Goal: Task Accomplishment & Management: Manage account settings

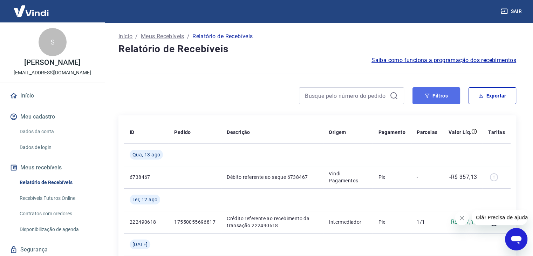
click at [446, 95] on button "Filtros" at bounding box center [437, 95] width 48 height 17
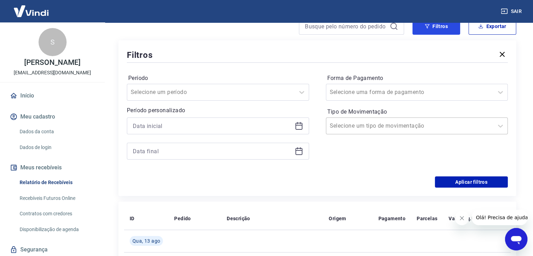
scroll to position [70, 0]
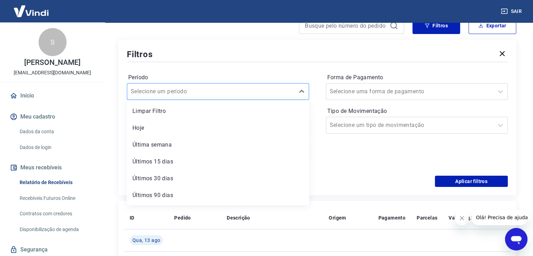
click at [254, 95] on div at bounding box center [211, 92] width 161 height 10
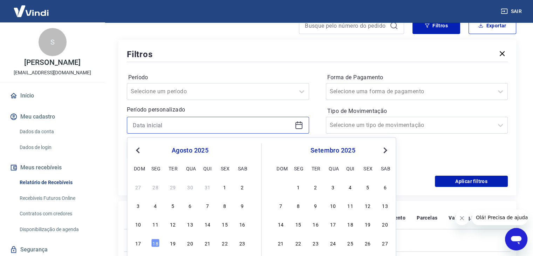
click at [214, 125] on input at bounding box center [212, 125] width 159 height 11
click at [139, 149] on span "Previous Month" at bounding box center [139, 150] width 0 height 8
click at [174, 189] on div "1" at bounding box center [173, 187] width 8 height 8
type input "01/07/2025"
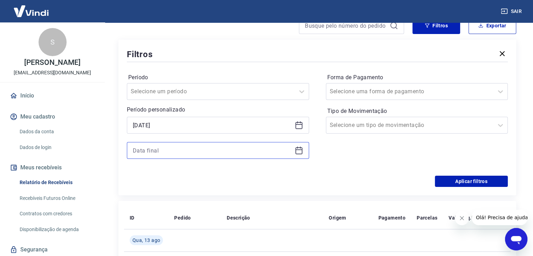
click at [189, 149] on input at bounding box center [212, 150] width 159 height 11
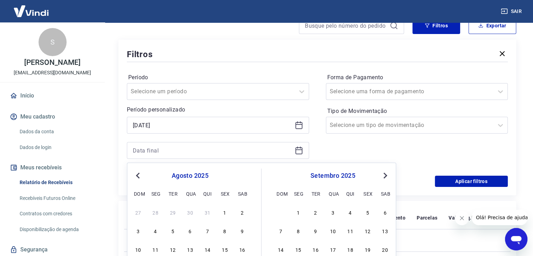
click at [139, 177] on span "Previous Month" at bounding box center [139, 175] width 0 height 8
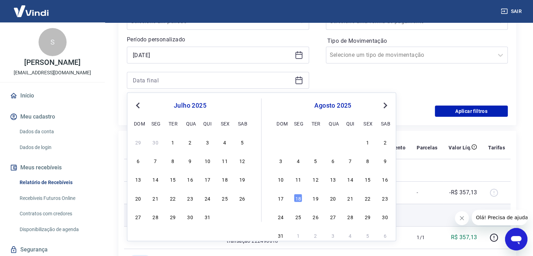
click at [208, 216] on div "31" at bounding box center [207, 217] width 8 height 8
type input "31/07/2025"
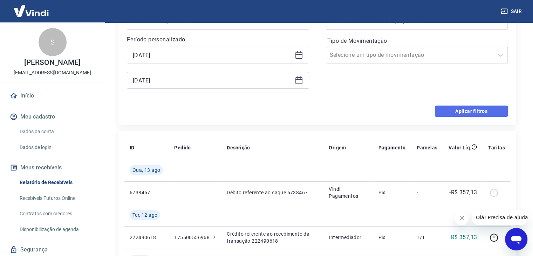
click at [480, 112] on button "Aplicar filtros" at bounding box center [471, 111] width 73 height 11
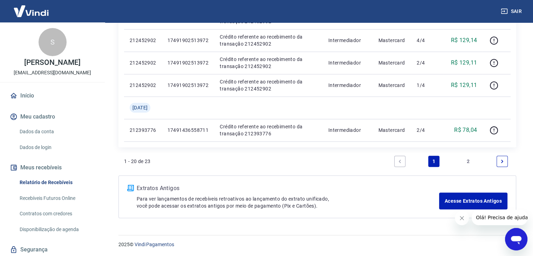
scroll to position [564, 0]
click at [503, 160] on icon "Next page" at bounding box center [502, 161] width 5 height 5
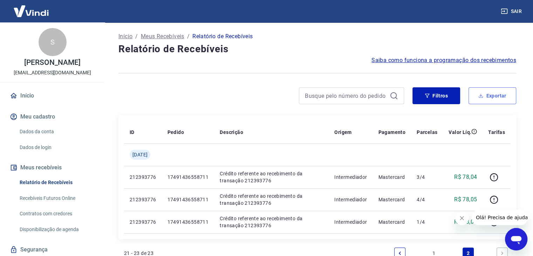
click at [499, 101] on button "Exportar" at bounding box center [493, 95] width 48 height 17
type input "01/07/2025"
type input "31/07/2025"
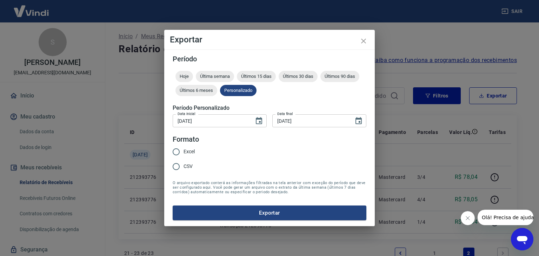
click at [182, 167] on input "CSV" at bounding box center [176, 166] width 15 height 15
radio input "true"
click at [281, 212] on button "Exportar" at bounding box center [270, 213] width 194 height 15
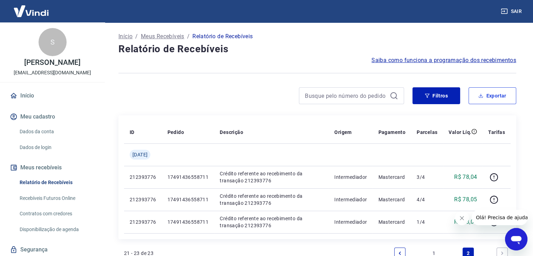
scroll to position [22, 0]
